Goal: Check status: Check status

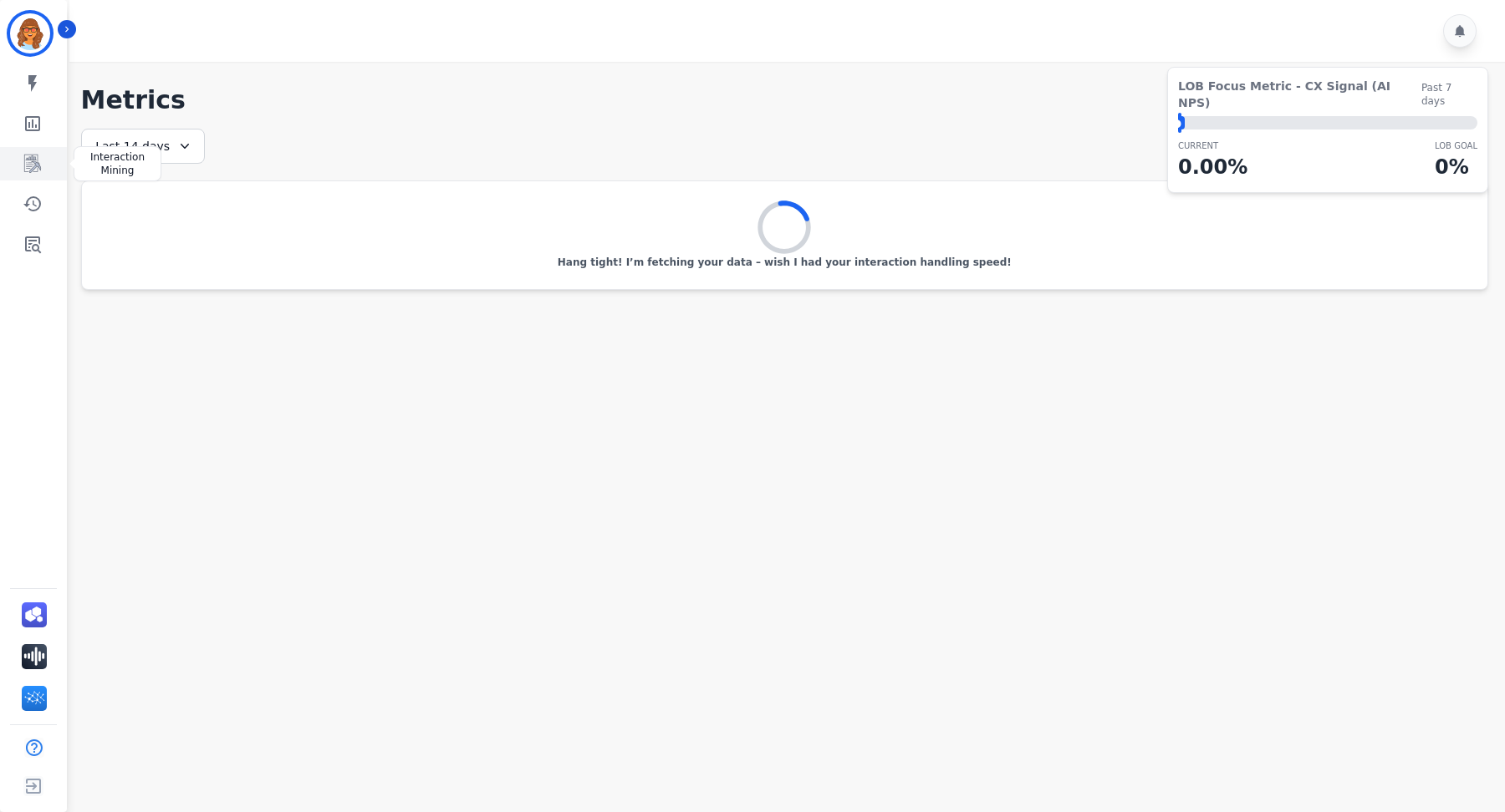
click at [27, 156] on icon "Sidebar" at bounding box center [33, 164] width 20 height 20
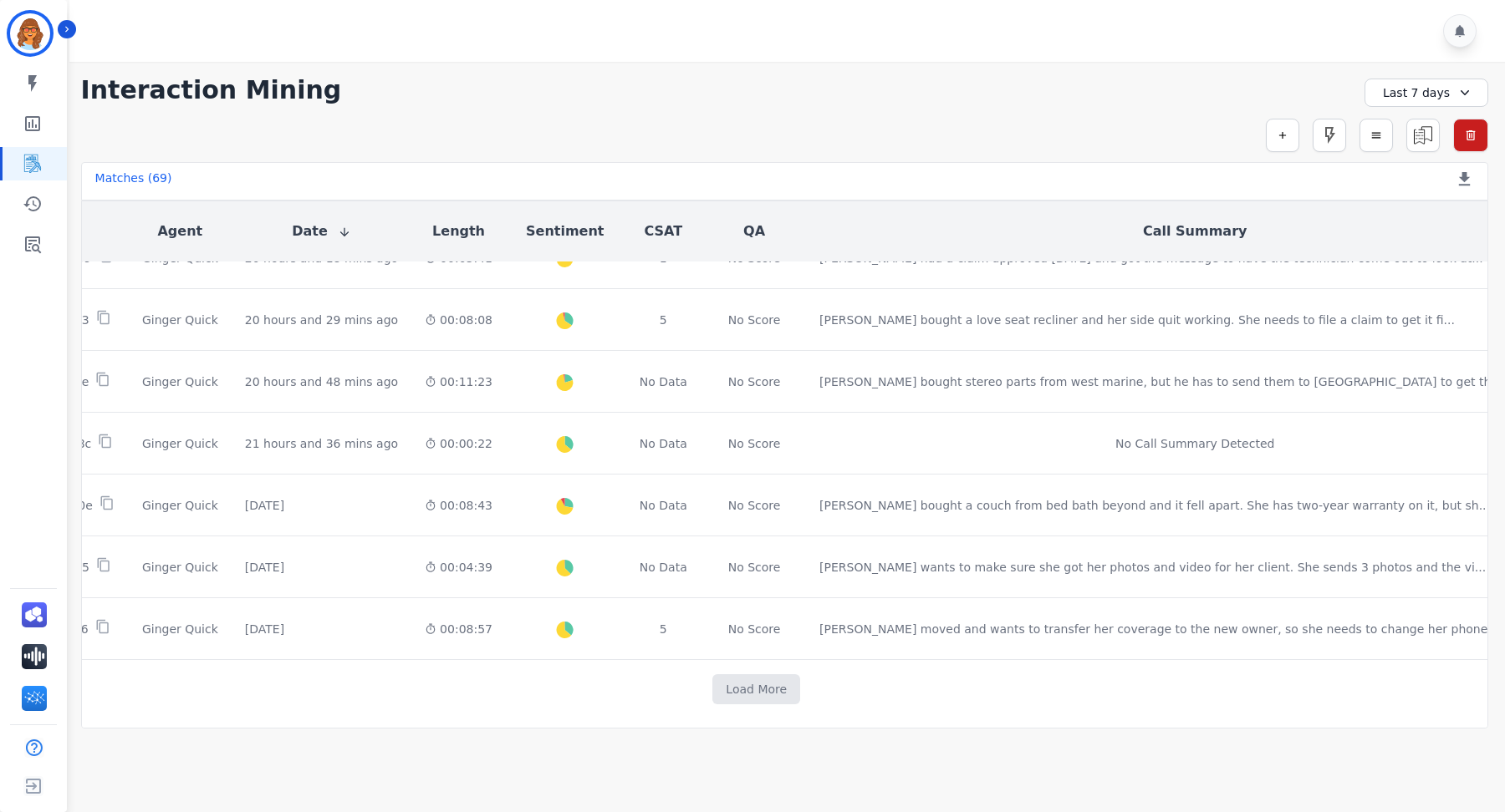
scroll to position [0, 255]
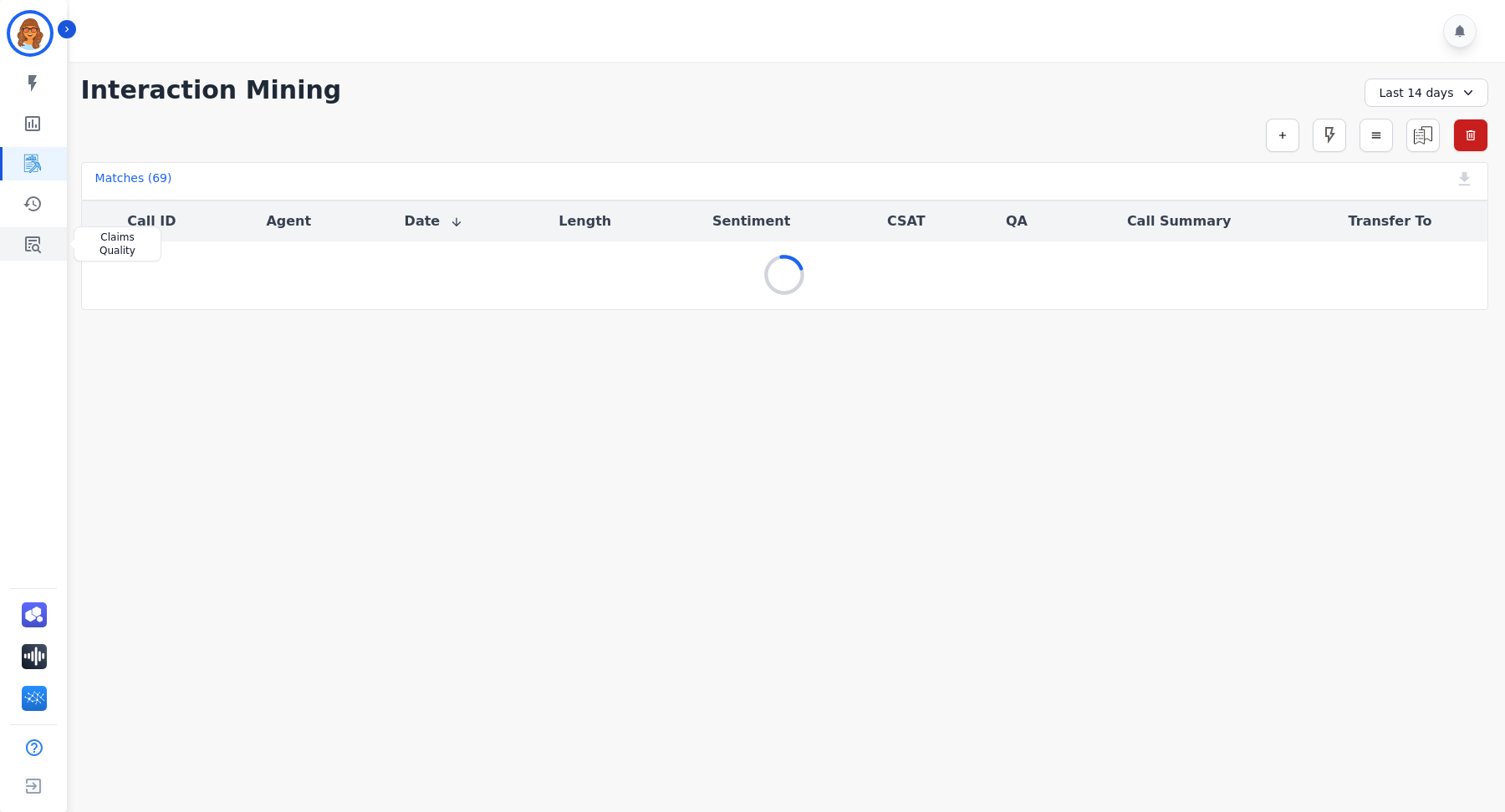
click at [31, 239] on icon "Sidebar" at bounding box center [33, 244] width 20 height 20
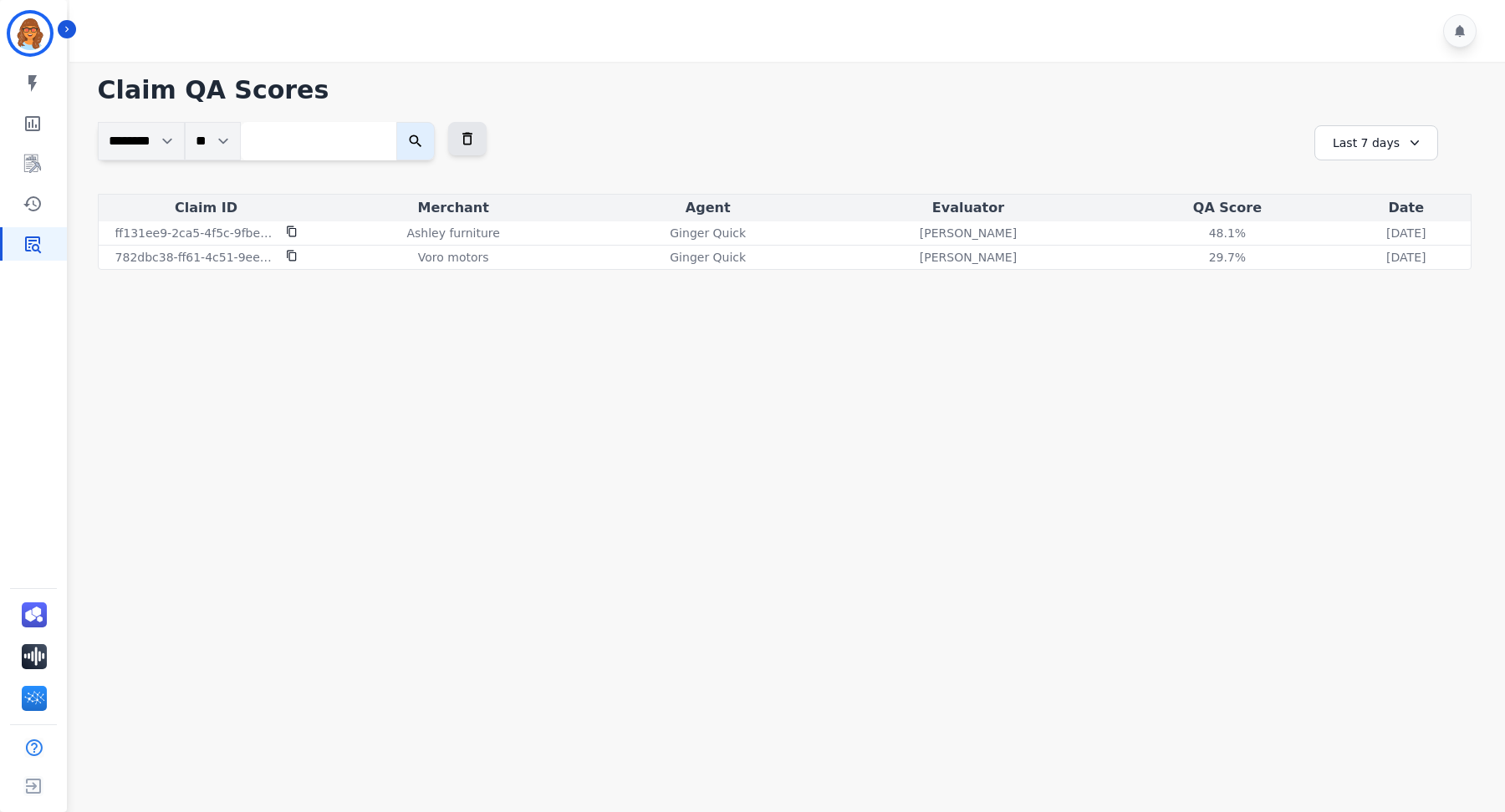
click at [1351, 141] on div "Last 7 days" at bounding box center [1376, 143] width 124 height 35
click at [1362, 302] on li "Last 90 days" at bounding box center [1387, 305] width 83 height 17
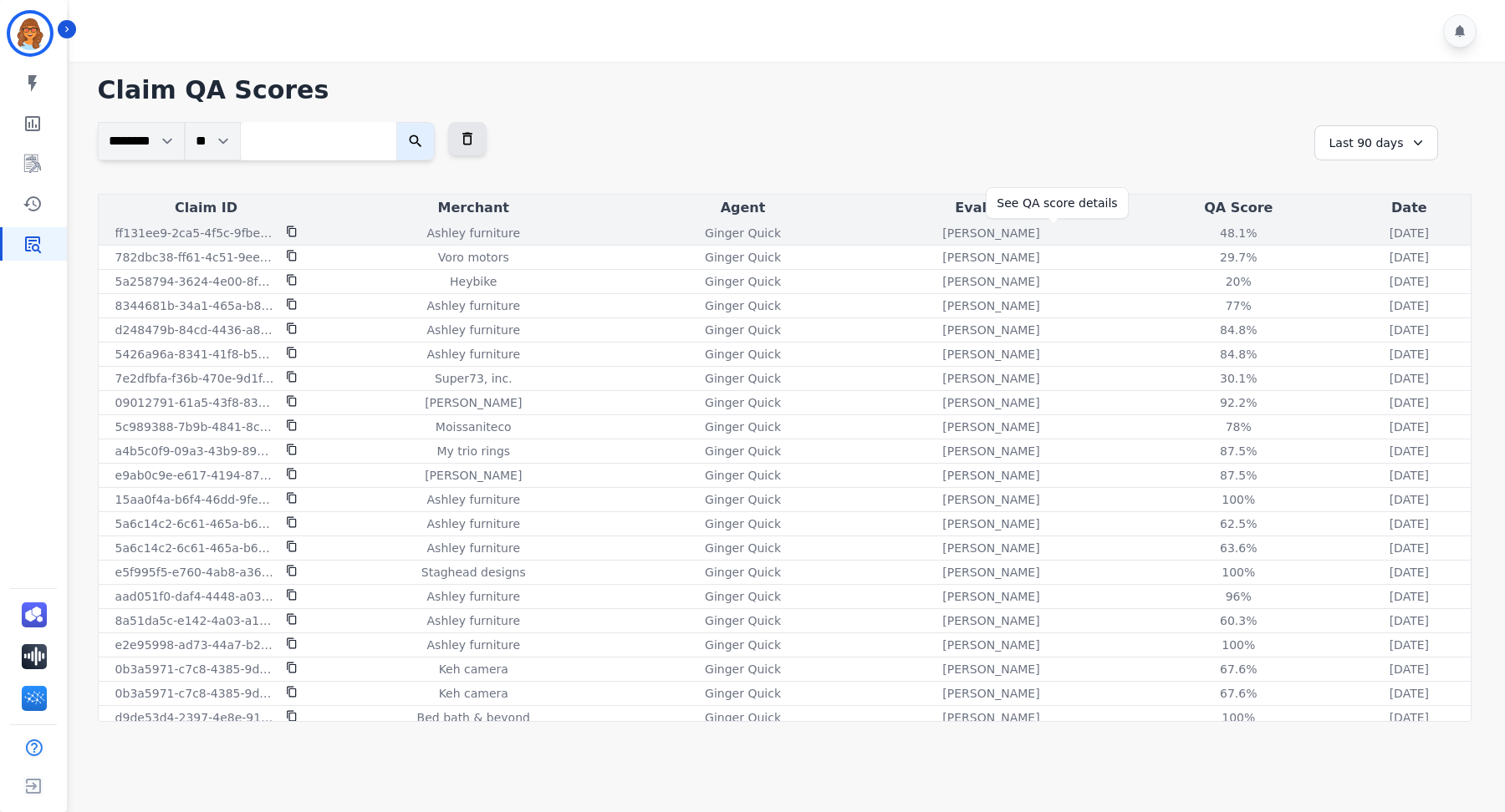
click at [1200, 236] on div "48.1 %" at bounding box center [1238, 233] width 76 height 17
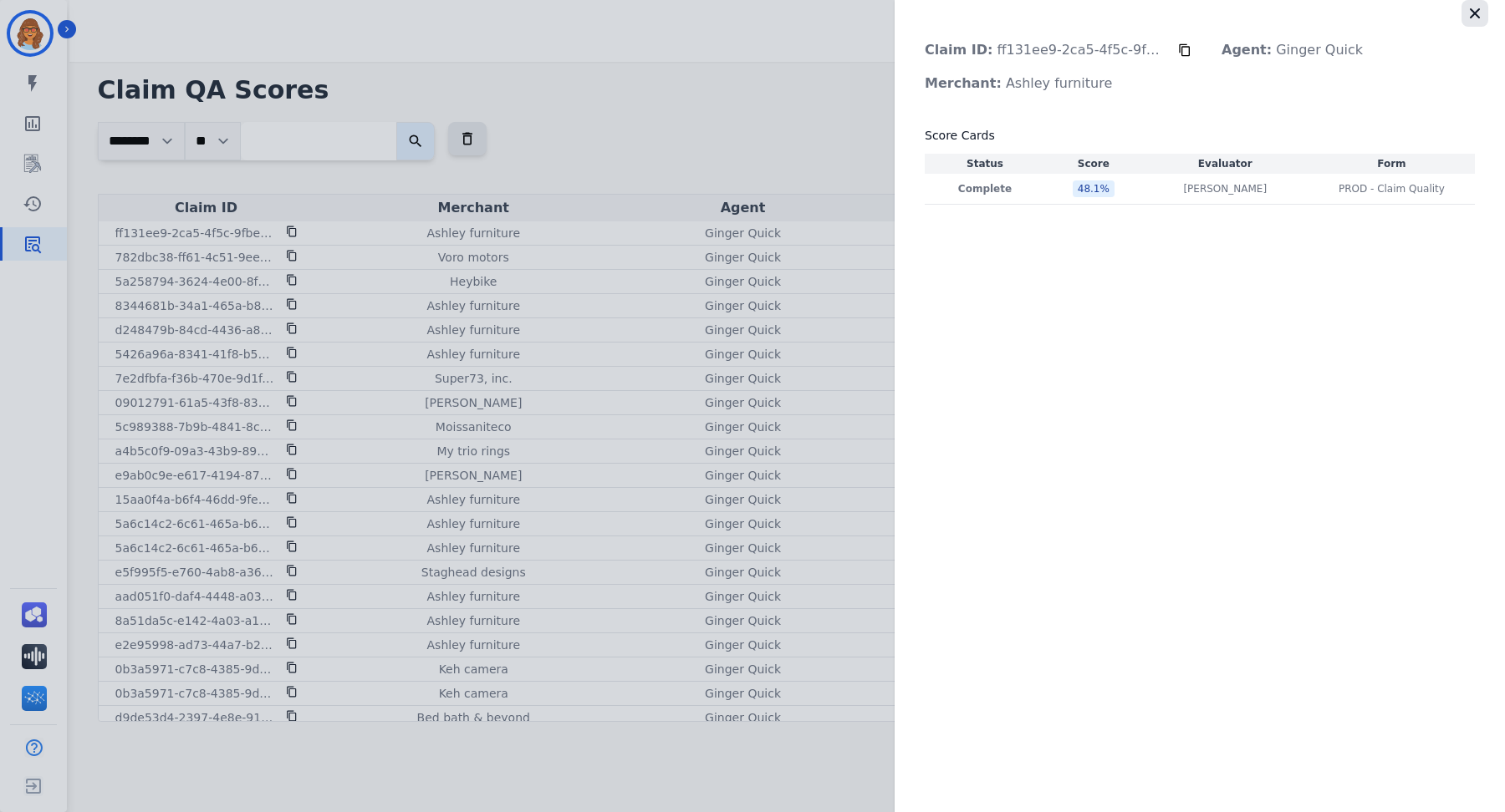
click at [1476, 13] on icon "button" at bounding box center [1474, 14] width 17 height 17
